Goal: Task Accomplishment & Management: Manage account settings

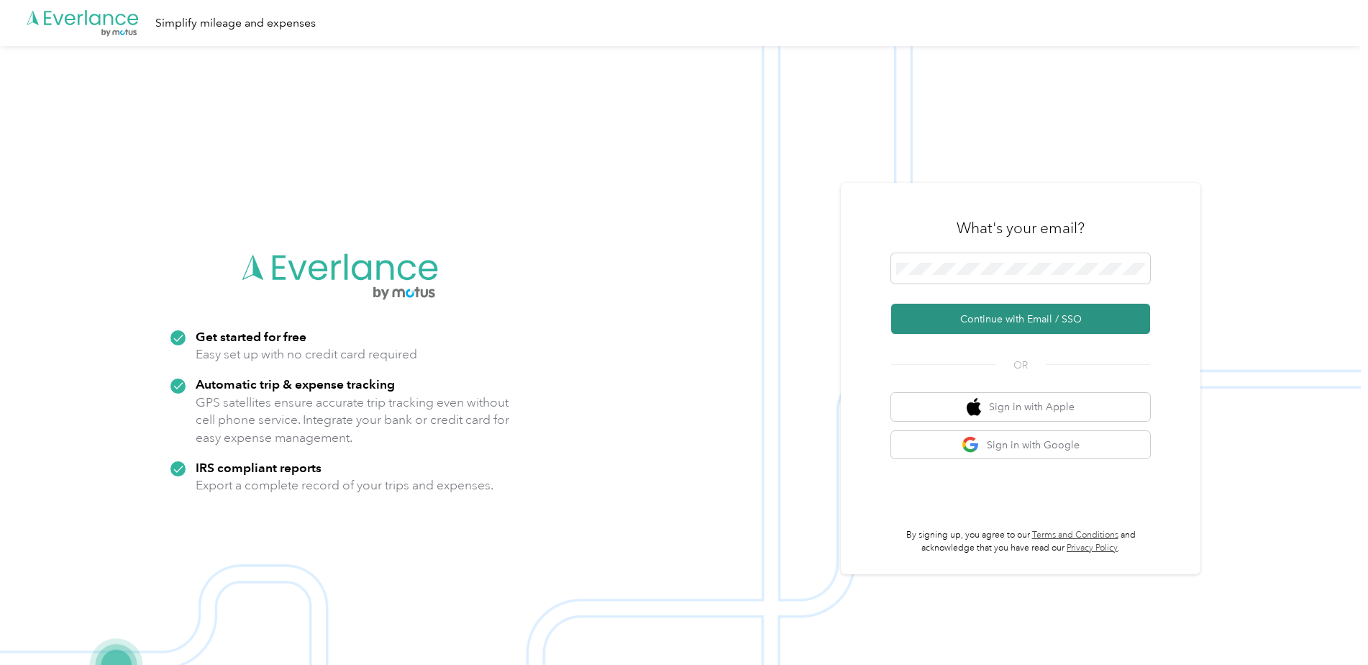
click at [999, 318] on button "Continue with Email / SSO" at bounding box center [1020, 319] width 259 height 30
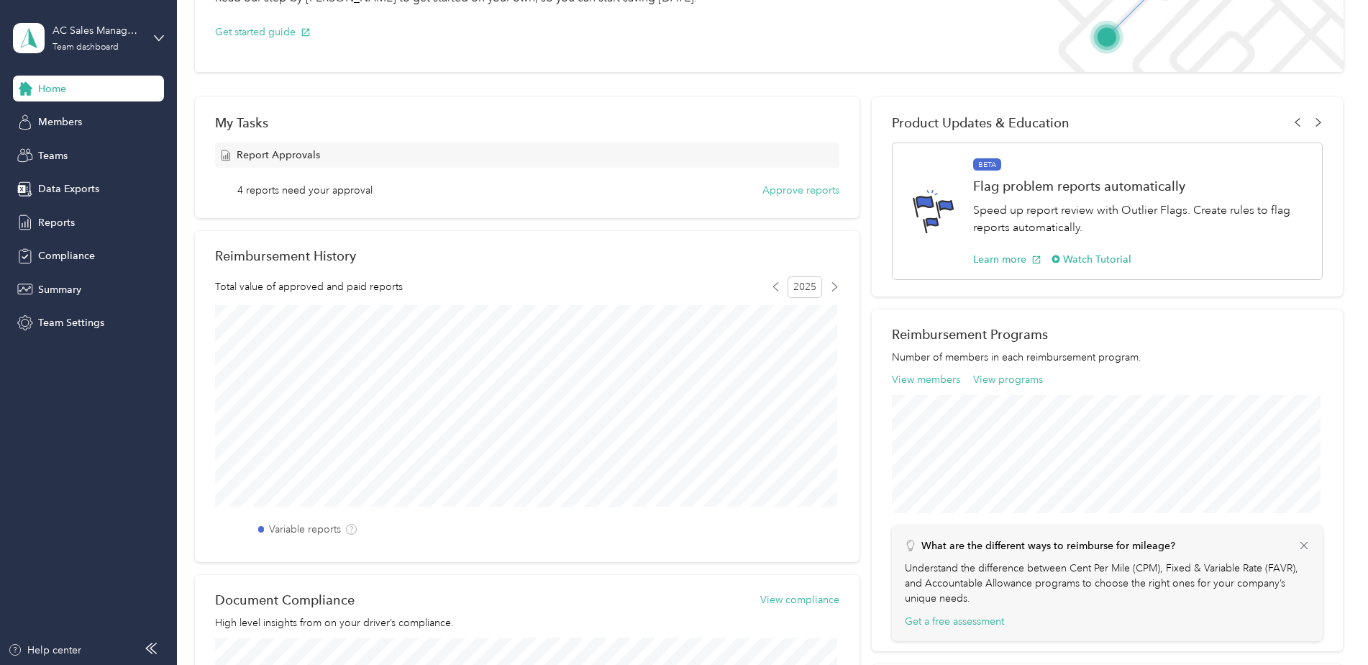
scroll to position [133, 0]
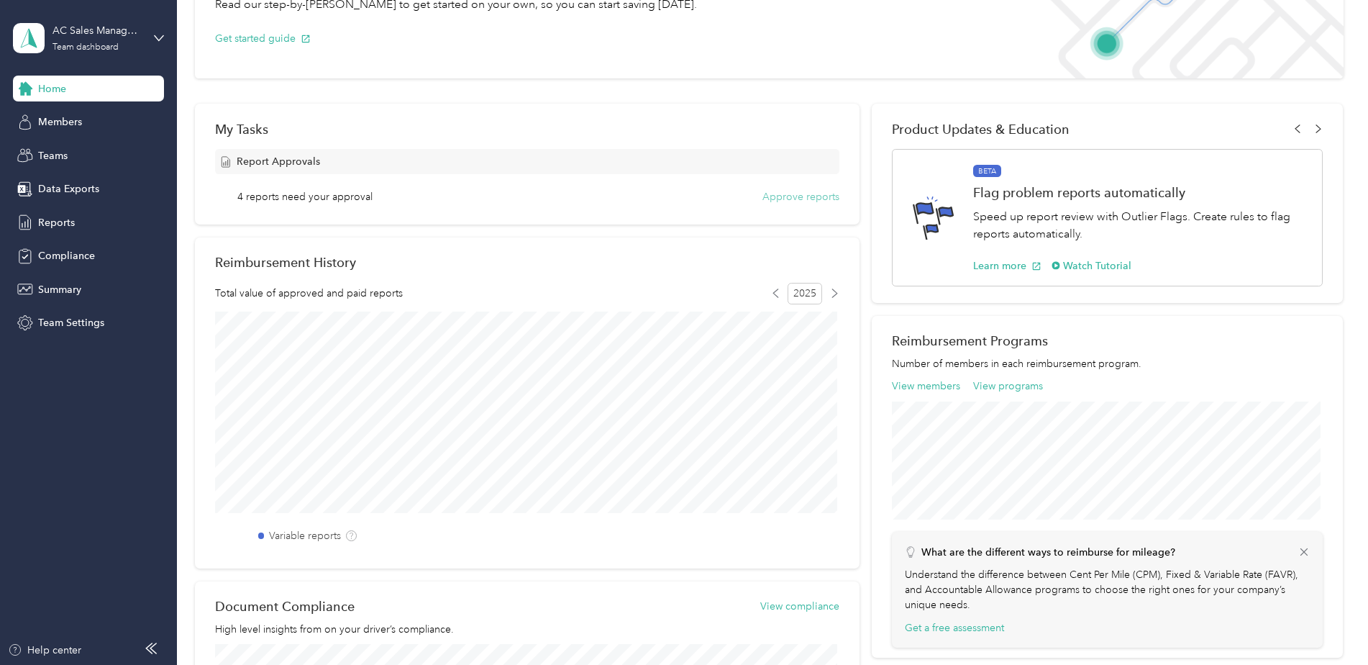
click at [800, 199] on button "Approve reports" at bounding box center [800, 196] width 77 height 15
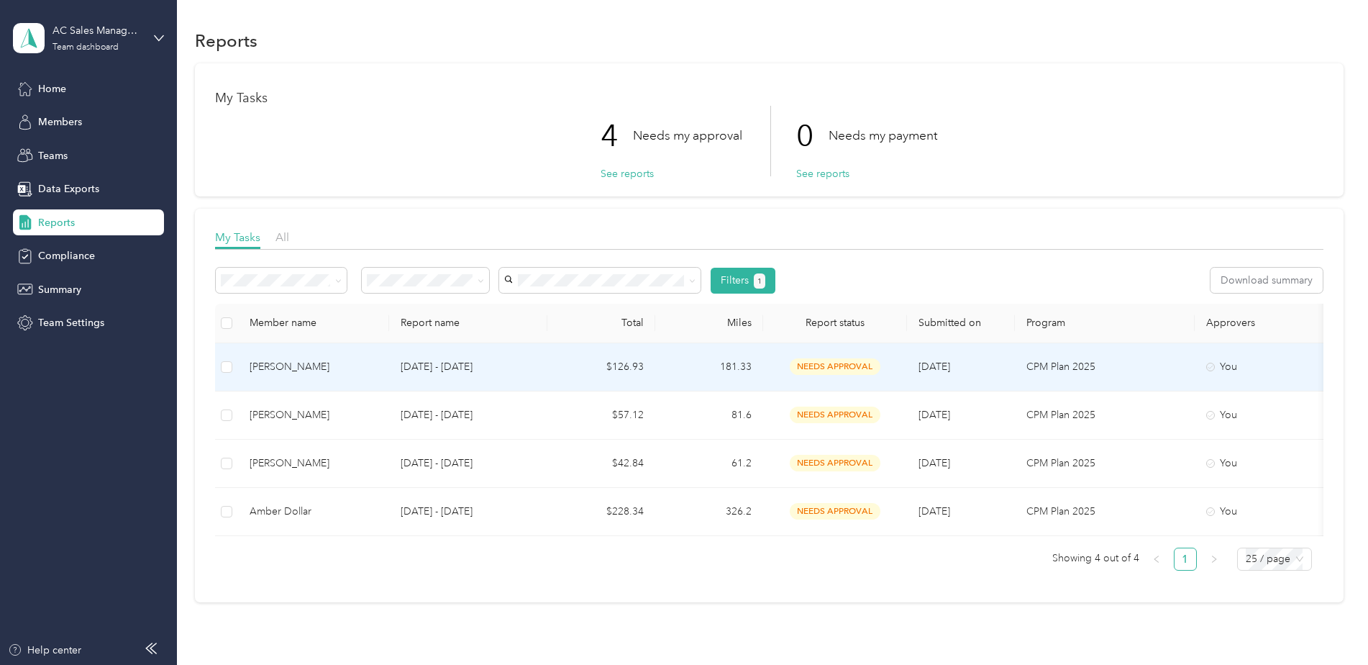
click at [808, 364] on span "needs approval" at bounding box center [835, 366] width 91 height 17
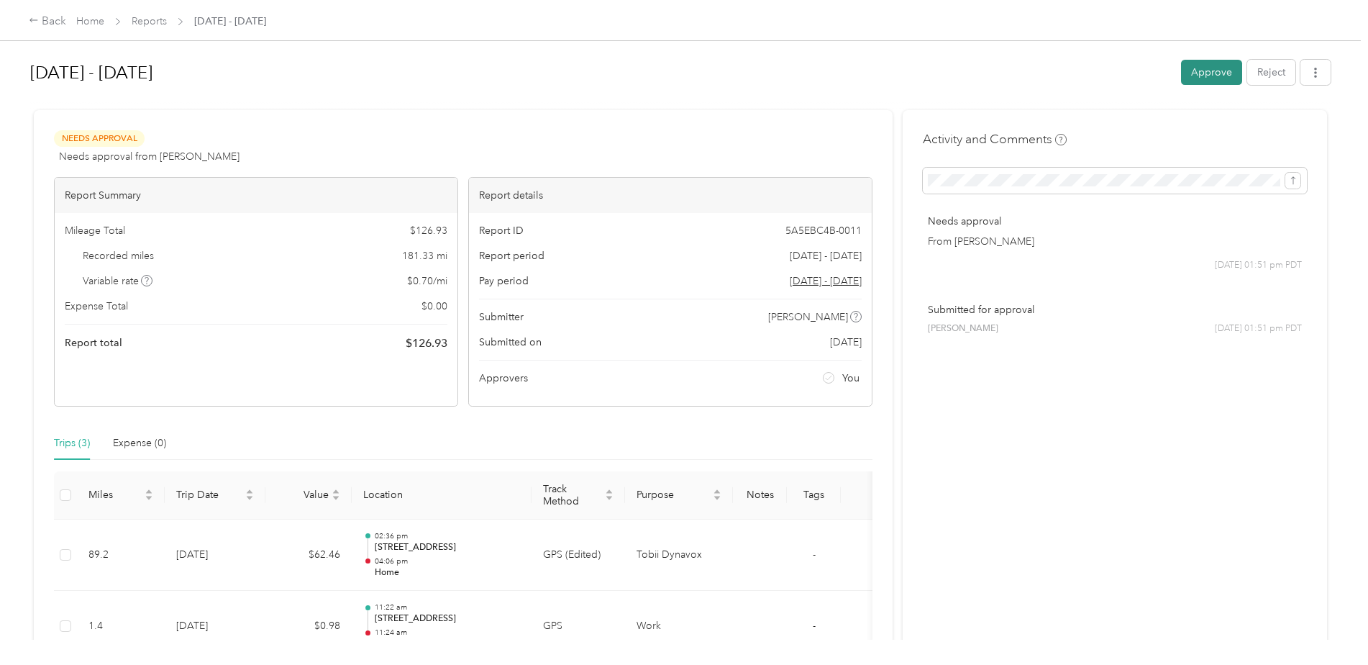
click at [1197, 74] on button "Approve" at bounding box center [1211, 72] width 61 height 25
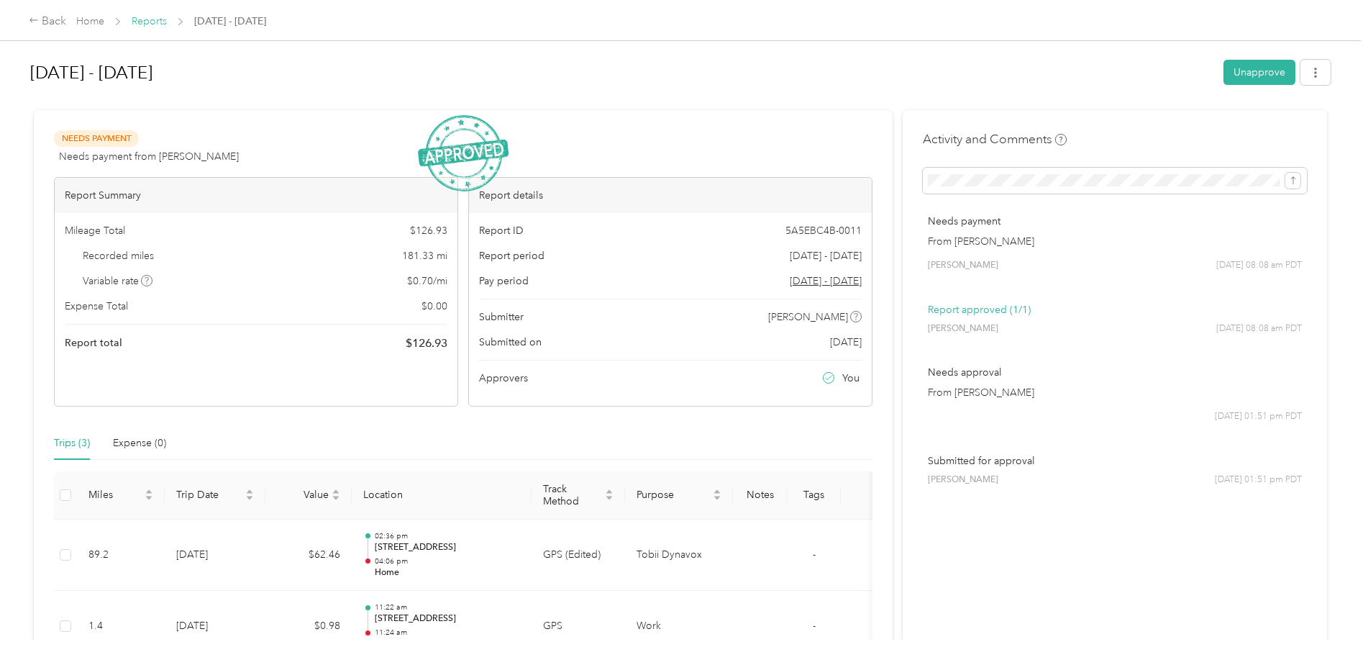
click at [142, 27] on link "Reports" at bounding box center [149, 21] width 35 height 12
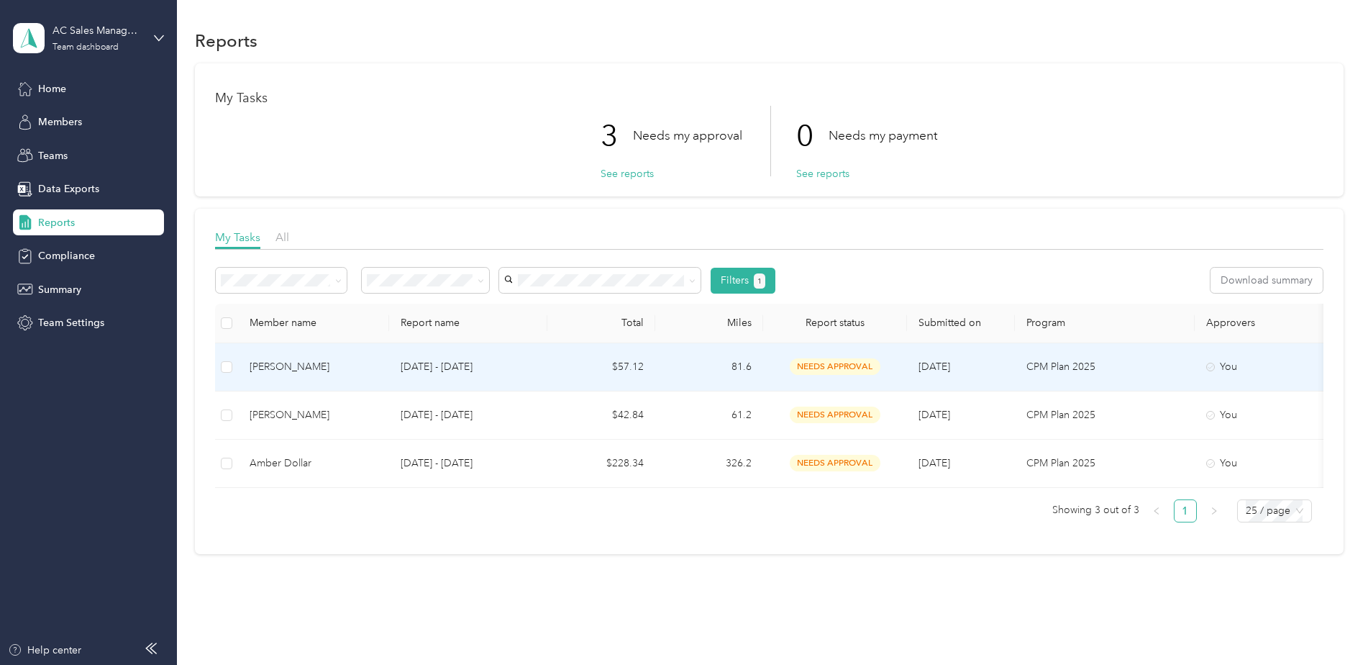
click at [816, 366] on span "needs approval" at bounding box center [835, 366] width 91 height 17
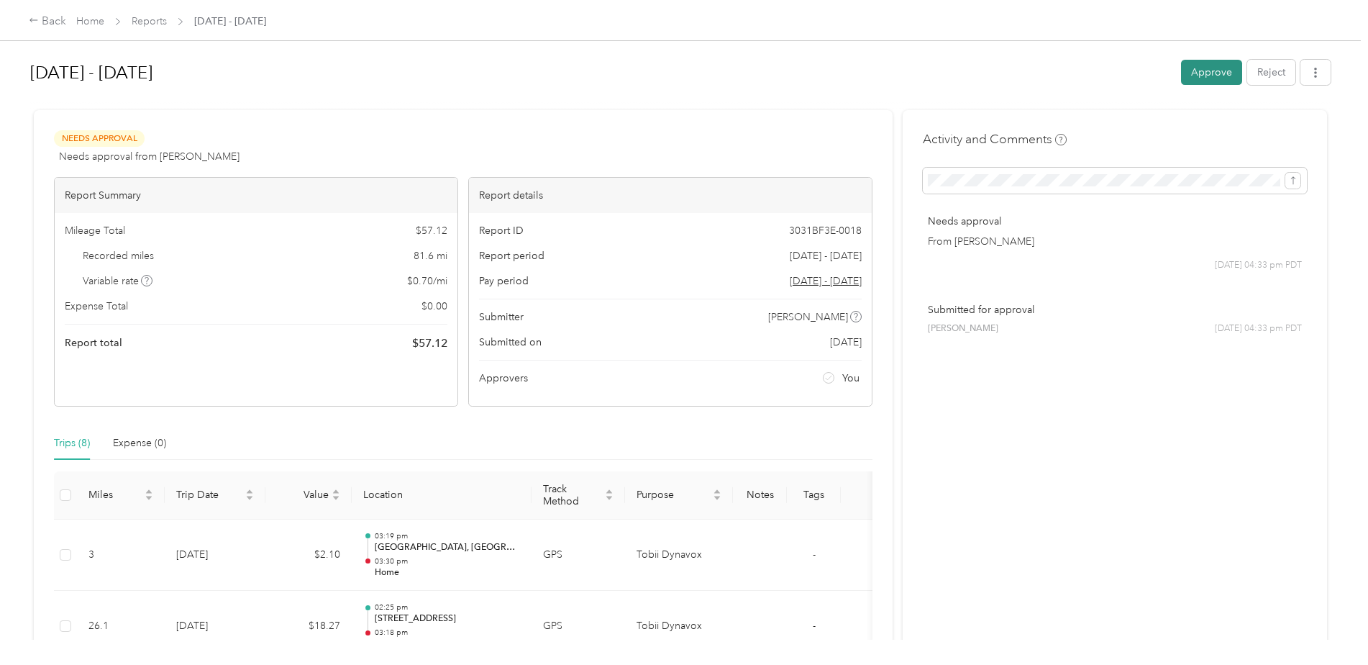
click at [1201, 76] on button "Approve" at bounding box center [1211, 72] width 61 height 25
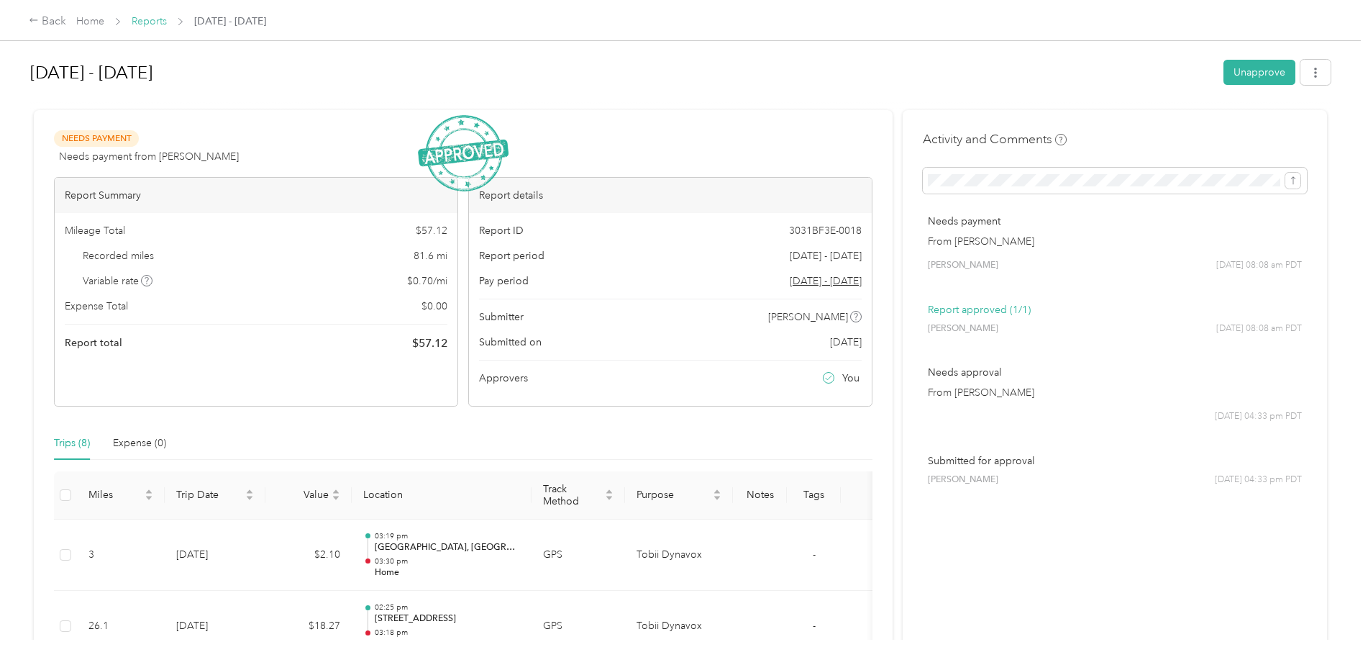
click at [146, 25] on link "Reports" at bounding box center [149, 21] width 35 height 12
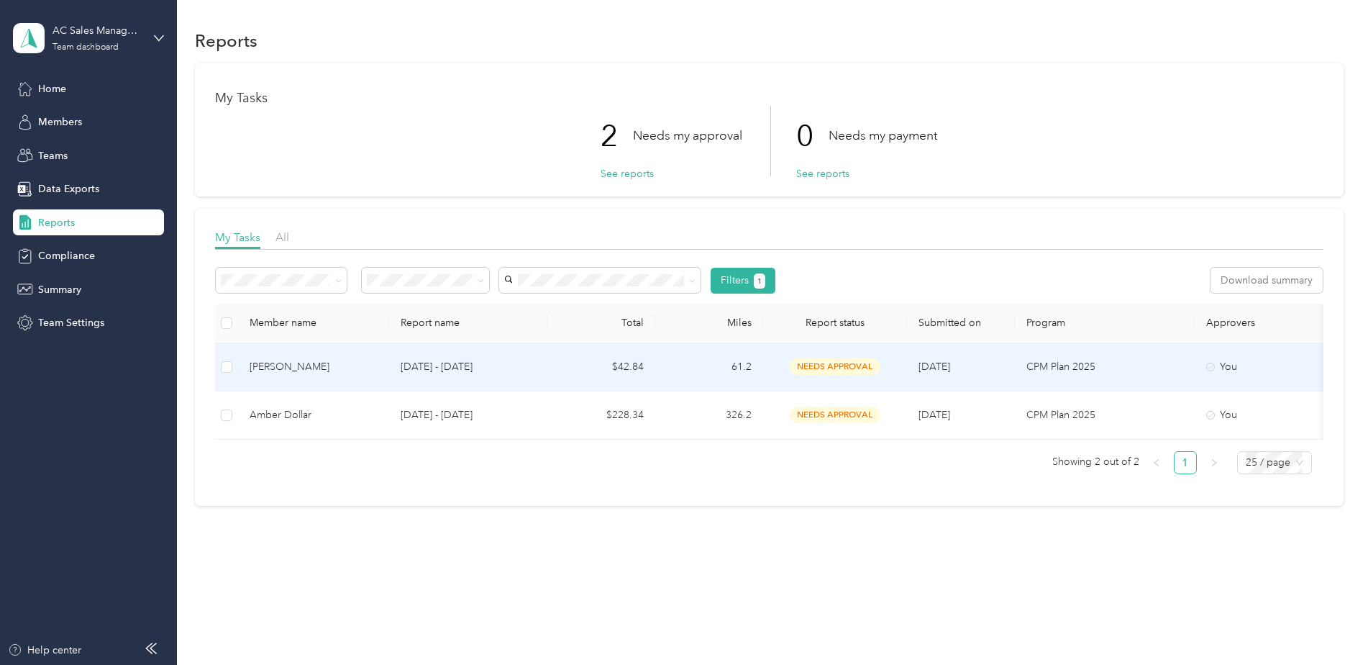
click at [811, 366] on span "needs approval" at bounding box center [835, 366] width 91 height 17
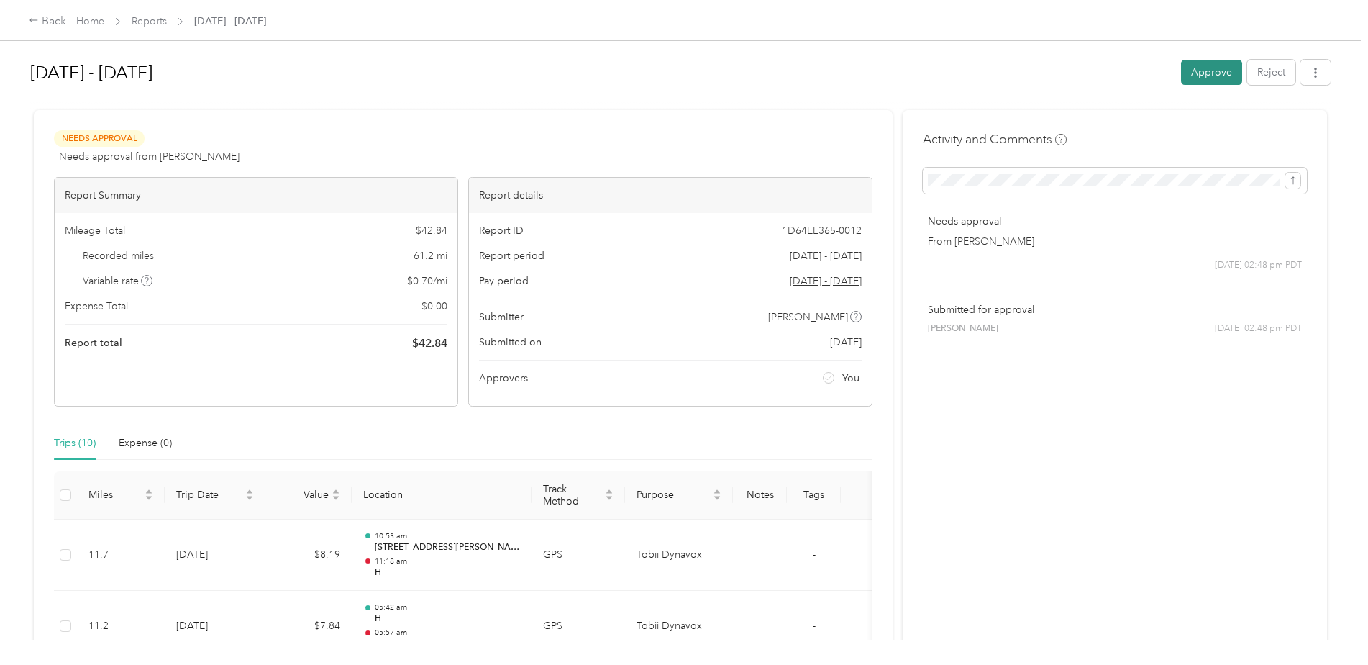
click at [1210, 76] on button "Approve" at bounding box center [1211, 72] width 61 height 25
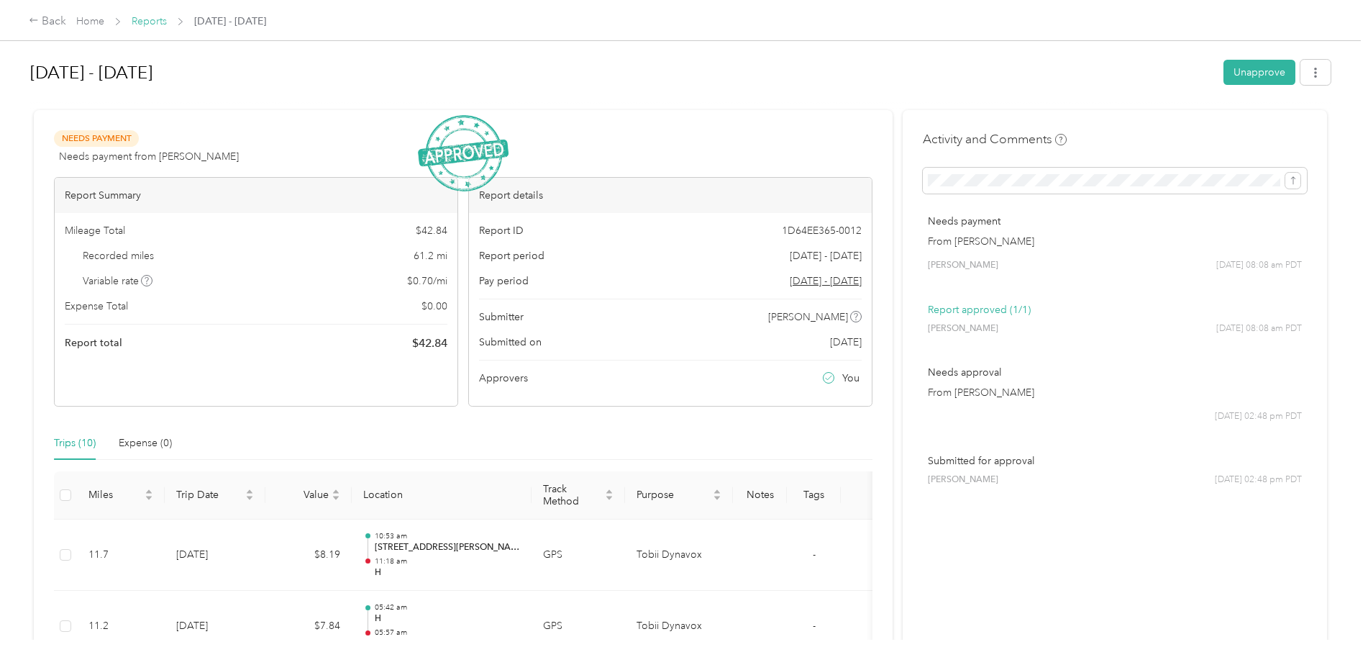
click at [148, 22] on link "Reports" at bounding box center [149, 21] width 35 height 12
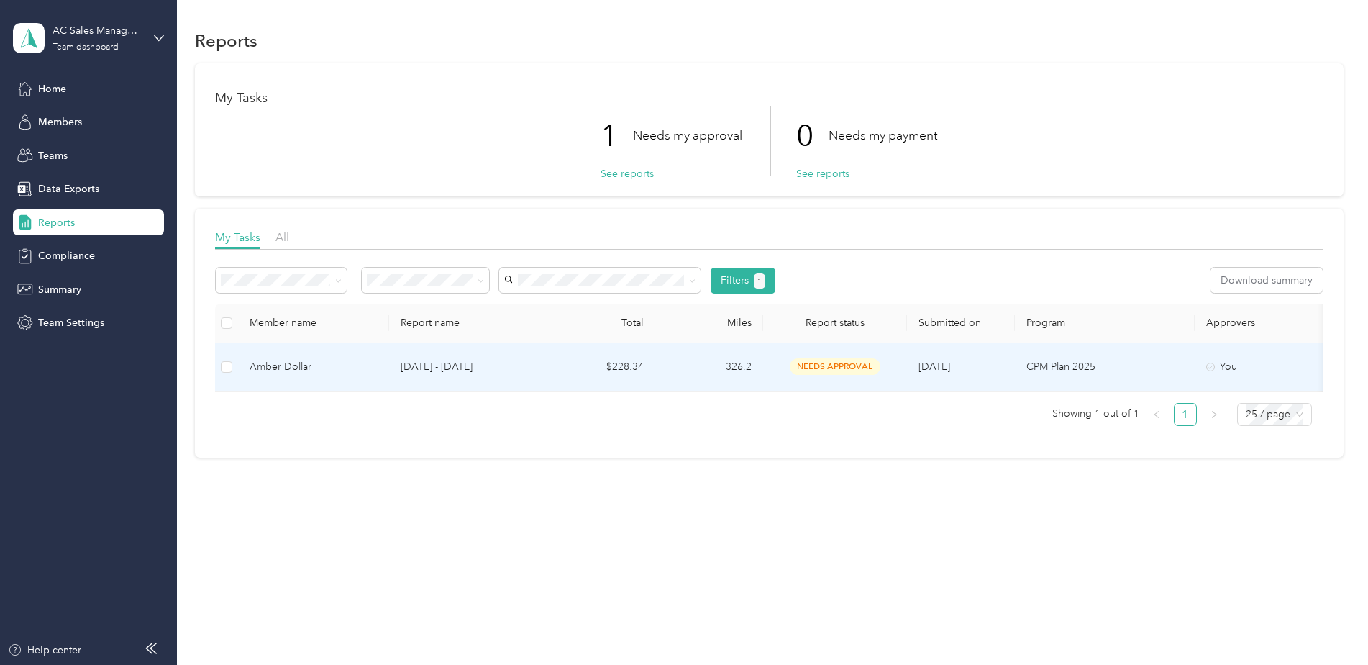
click at [823, 367] on span "needs approval" at bounding box center [835, 366] width 91 height 17
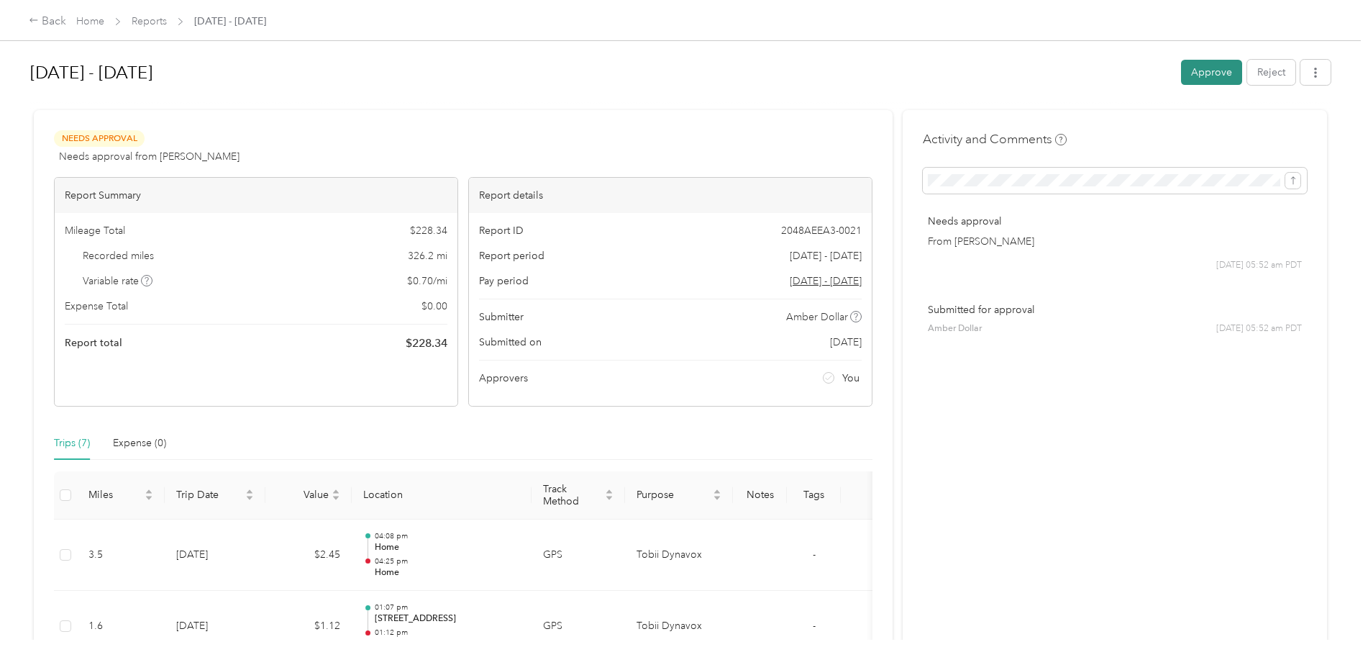
click at [1216, 75] on button "Approve" at bounding box center [1211, 72] width 61 height 25
